Goal: Task Accomplishment & Management: Use online tool/utility

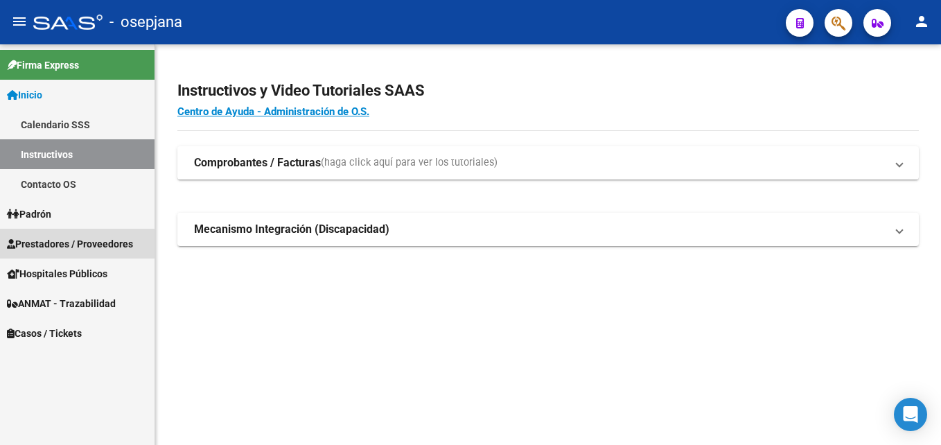
click at [96, 236] on span "Prestadores / Proveedores" at bounding box center [70, 243] width 126 height 15
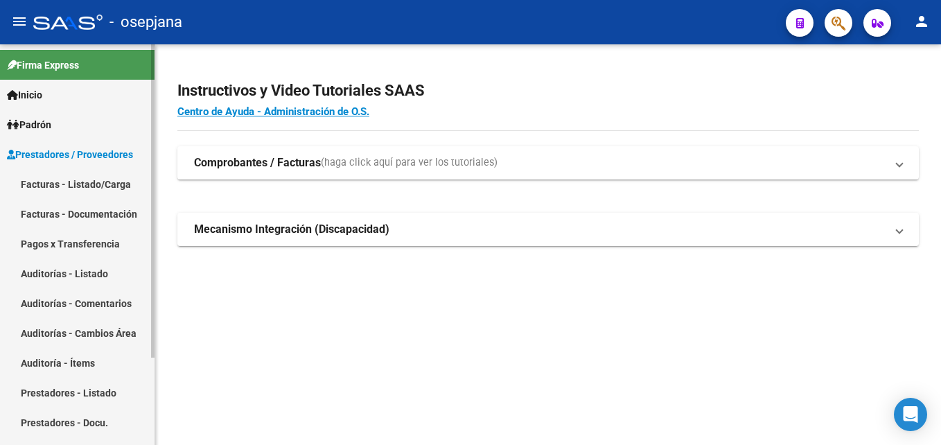
scroll to position [69, 0]
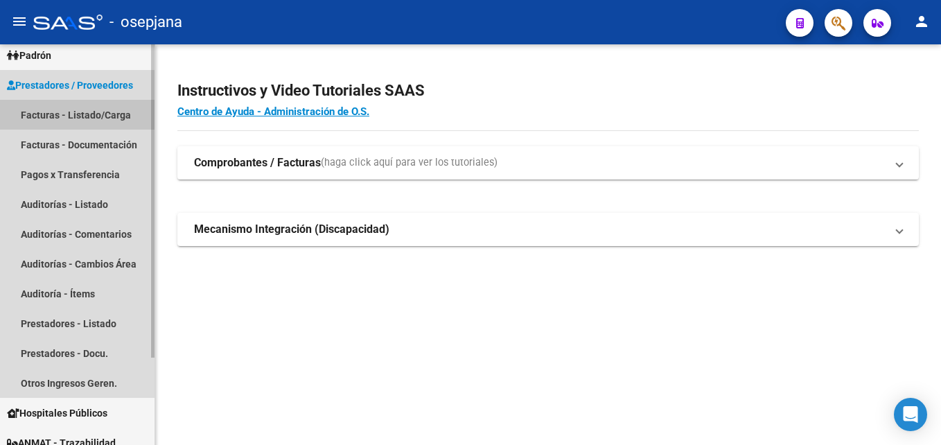
click at [113, 108] on link "Facturas - Listado/Carga" at bounding box center [77, 115] width 154 height 30
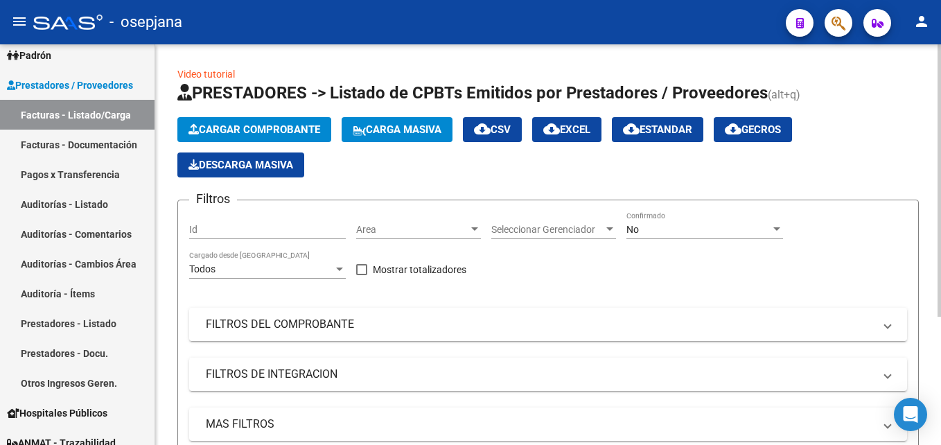
click at [384, 235] on span "Area" at bounding box center [412, 230] width 112 height 12
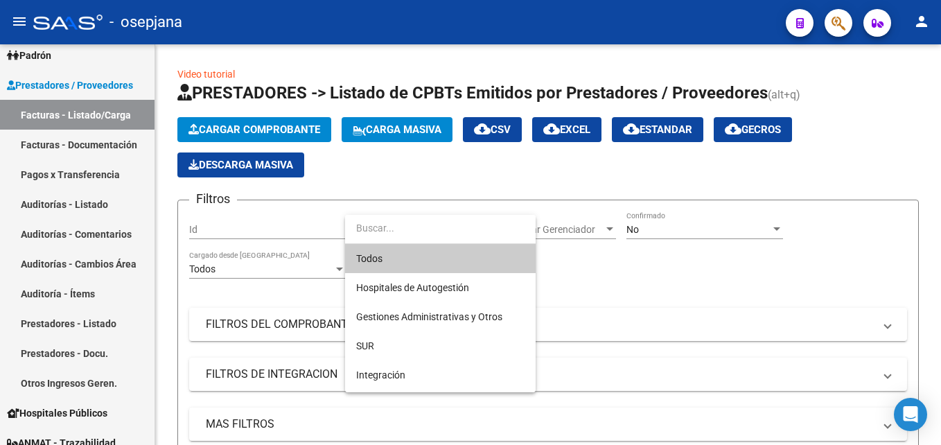
click at [397, 262] on span "Todos" at bounding box center [440, 258] width 168 height 29
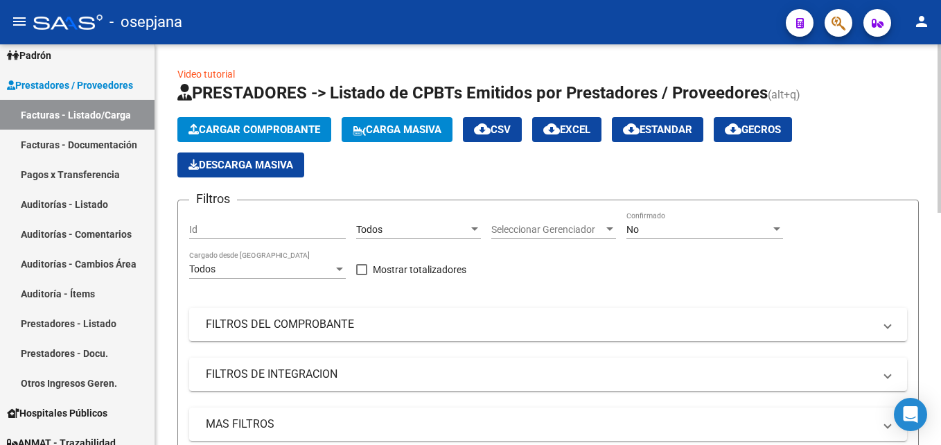
click at [556, 236] on div "Seleccionar Gerenciador Seleccionar Gerenciador" at bounding box center [553, 225] width 125 height 28
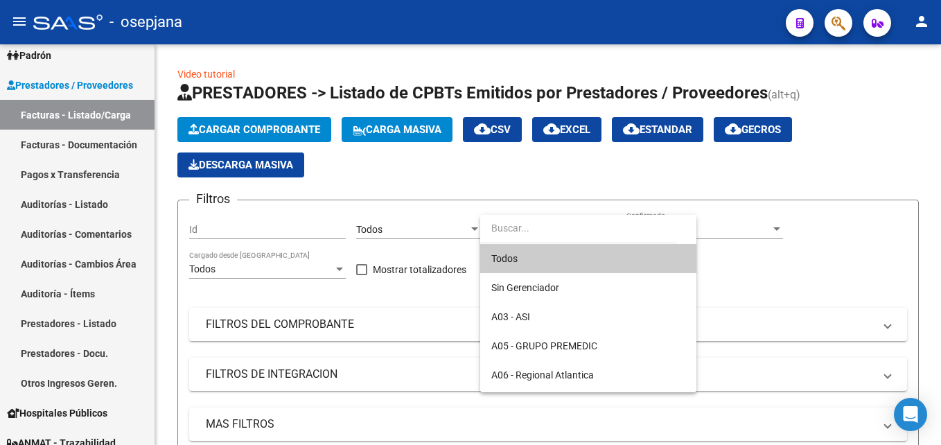
click at [506, 261] on span "Todos" at bounding box center [588, 258] width 194 height 29
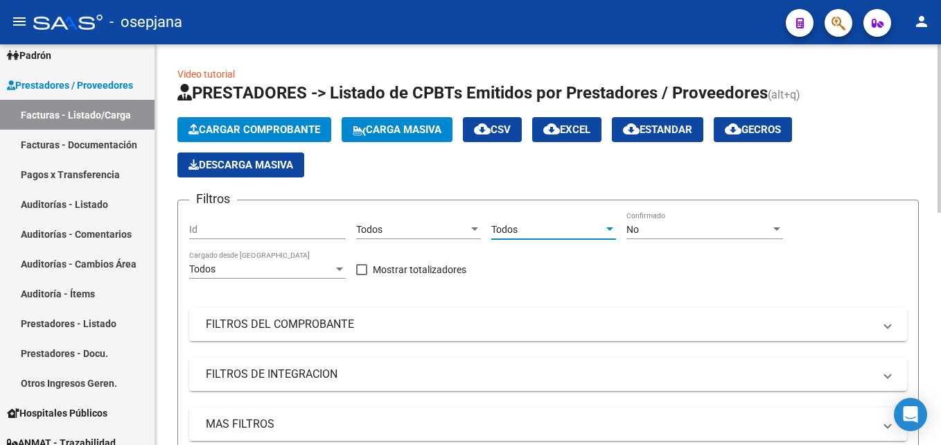
click at [712, 232] on div "No" at bounding box center [698, 230] width 144 height 12
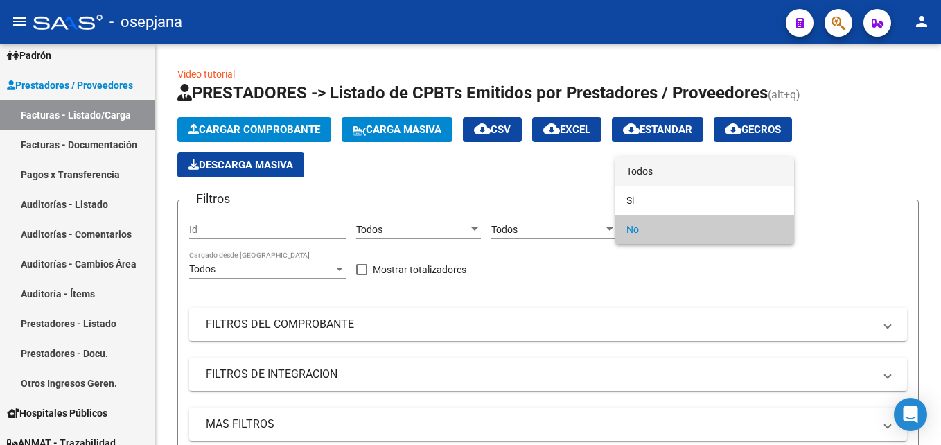
click at [666, 169] on span "Todos" at bounding box center [704, 171] width 157 height 29
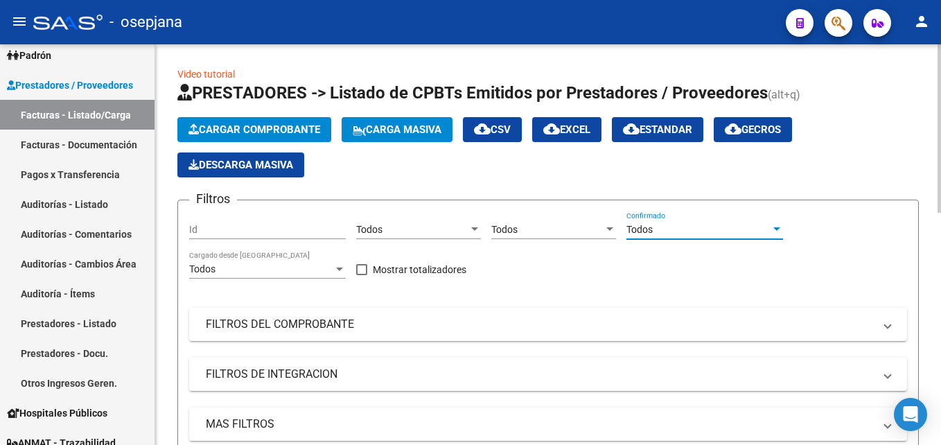
scroll to position [69, 0]
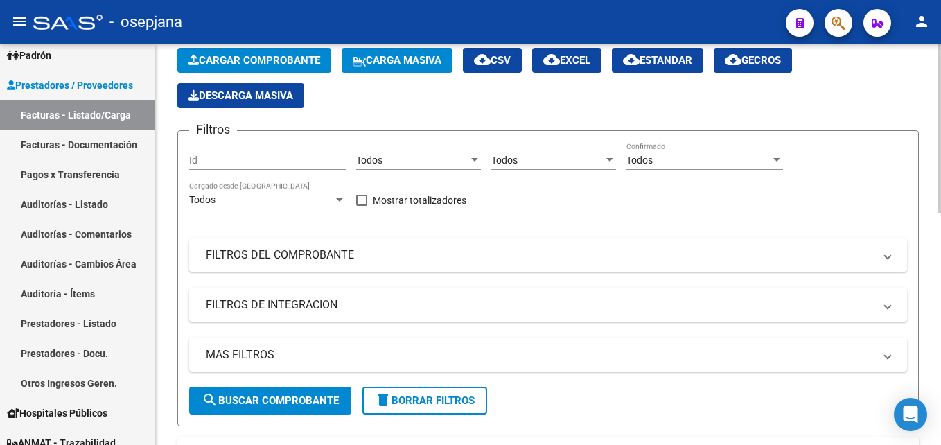
click at [452, 254] on mat-panel-title "FILTROS DEL COMPROBANTE" at bounding box center [540, 254] width 668 height 15
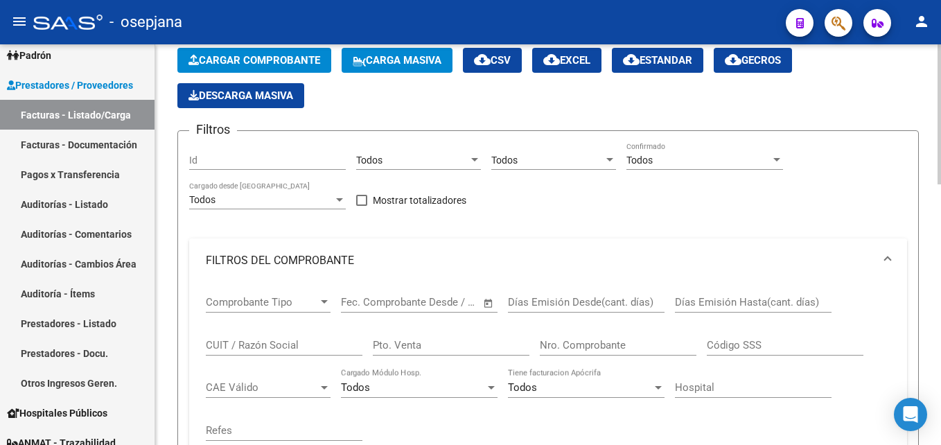
scroll to position [208, 0]
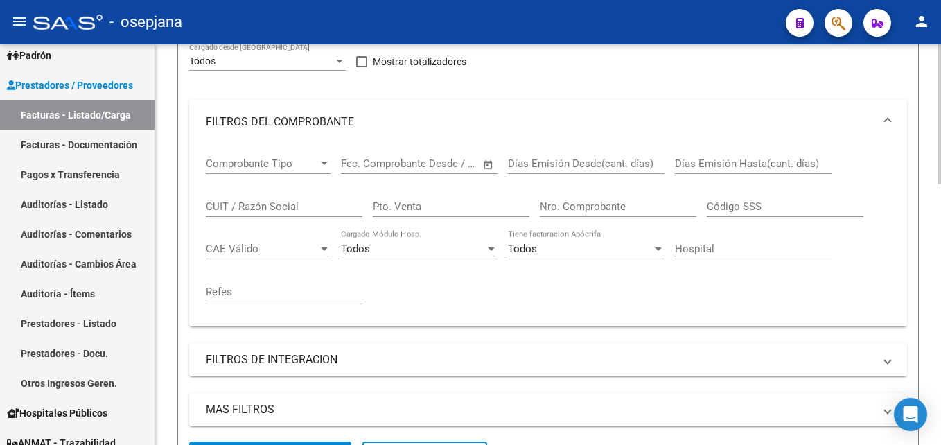
click at [421, 200] on input "Pto. Venta" at bounding box center [451, 206] width 157 height 12
type input "100"
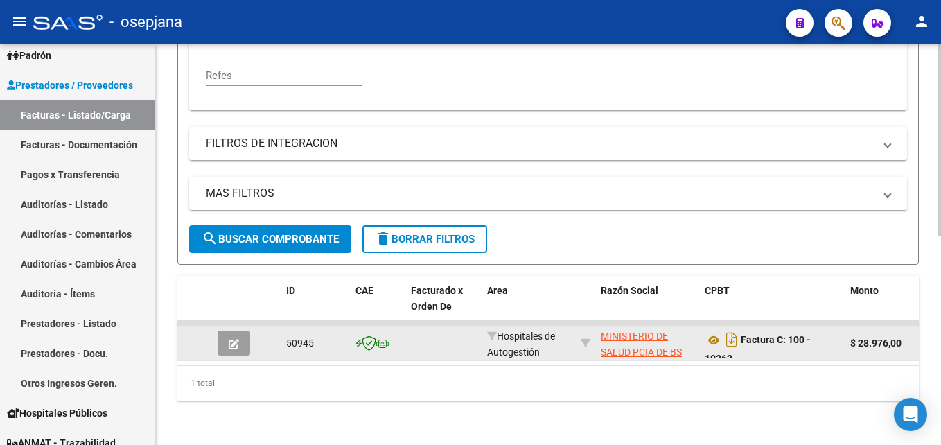
type input "10363"
click at [239, 330] on button "button" at bounding box center [234, 342] width 33 height 25
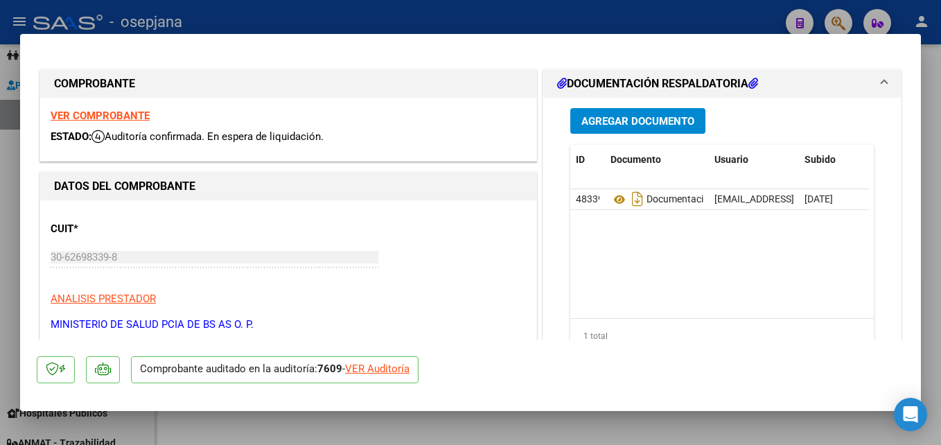
click at [397, 366] on div "VER Auditoría" at bounding box center [377, 369] width 64 height 16
type input "$ 0,00"
